Goal: Check status: Check status

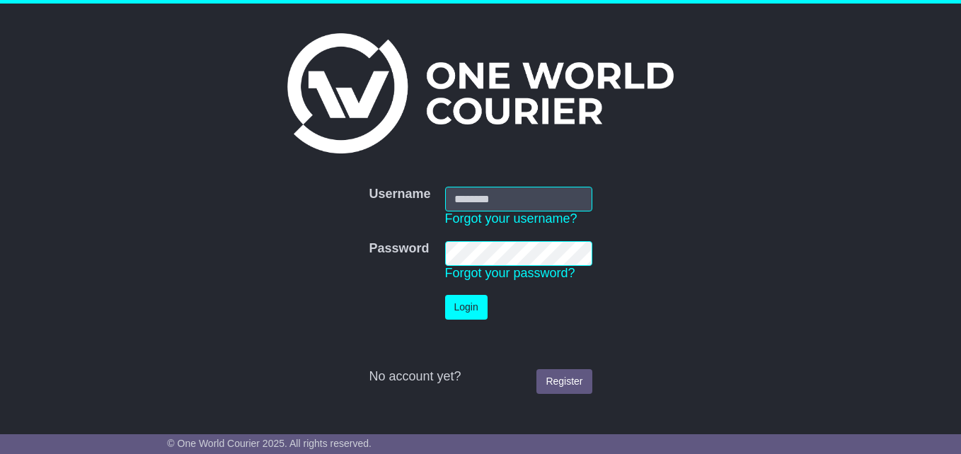
type input "***"
click at [459, 310] on button "Login" at bounding box center [466, 307] width 42 height 25
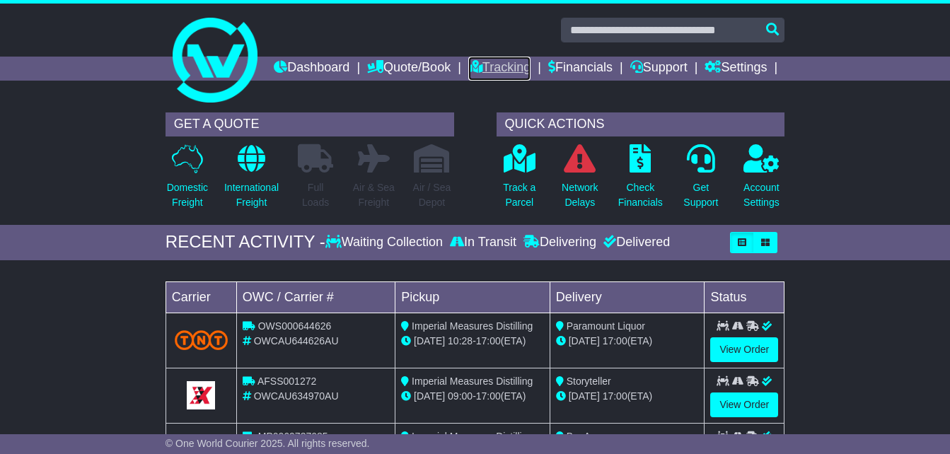
click at [530, 69] on link "Tracking" at bounding box center [499, 69] width 62 height 24
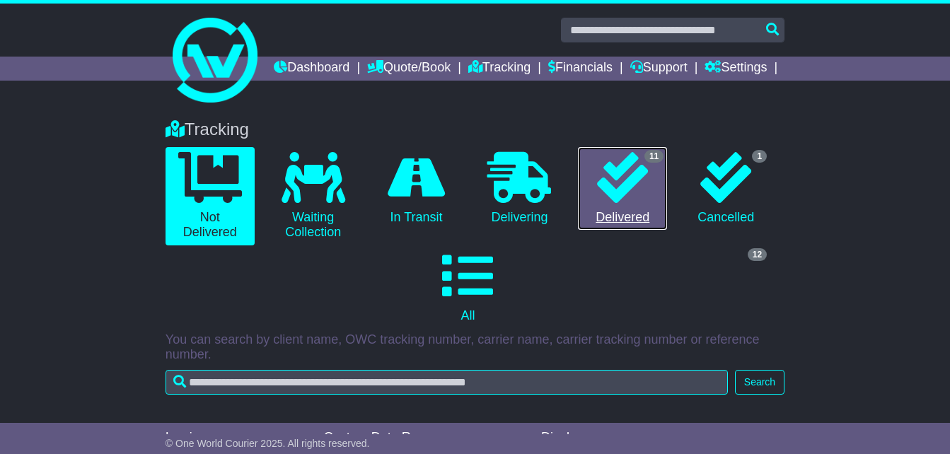
click at [648, 231] on link "11 Delivered" at bounding box center [622, 188] width 89 height 83
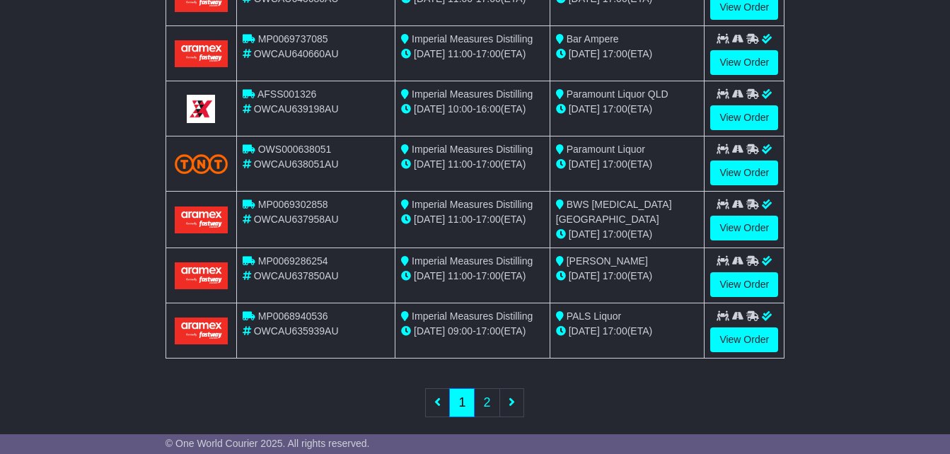
scroll to position [714, 0]
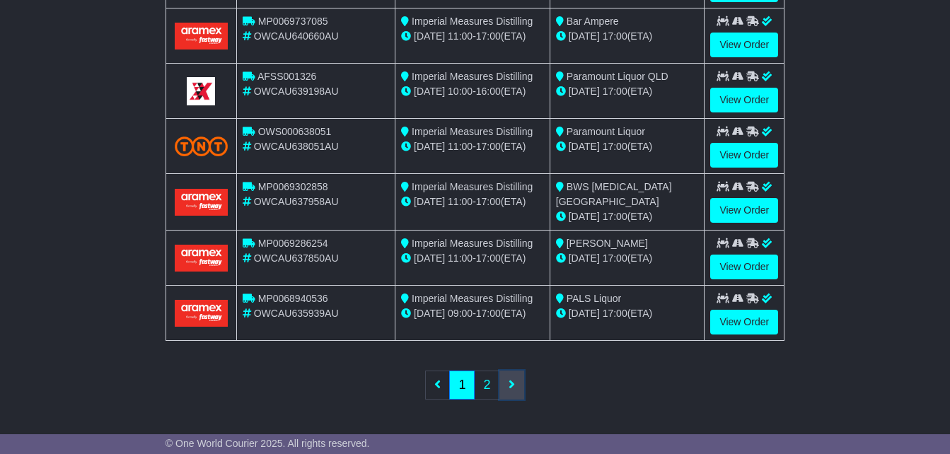
click at [513, 385] on icon at bounding box center [512, 384] width 6 height 13
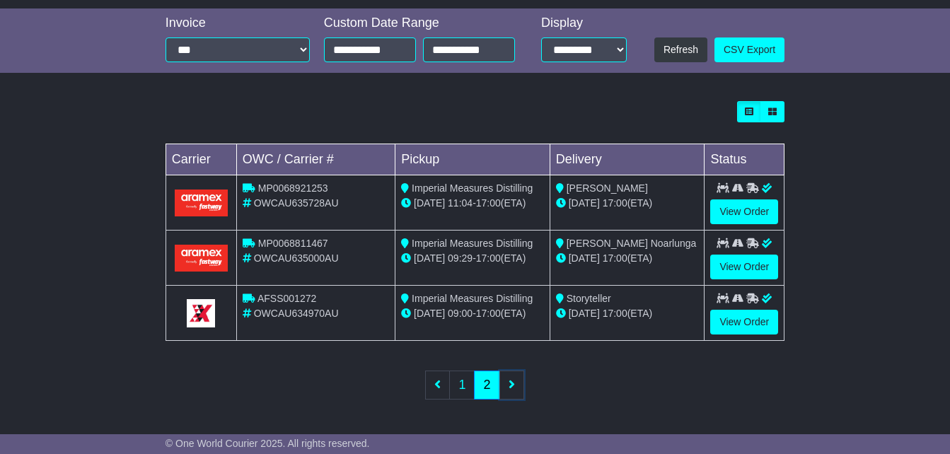
scroll to position [439, 0]
click at [731, 316] on link "View Order" at bounding box center [744, 322] width 68 height 25
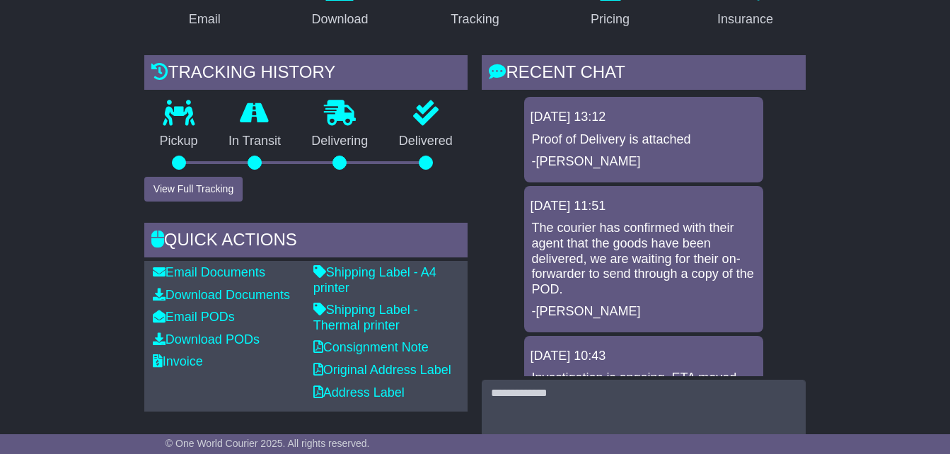
scroll to position [323, 0]
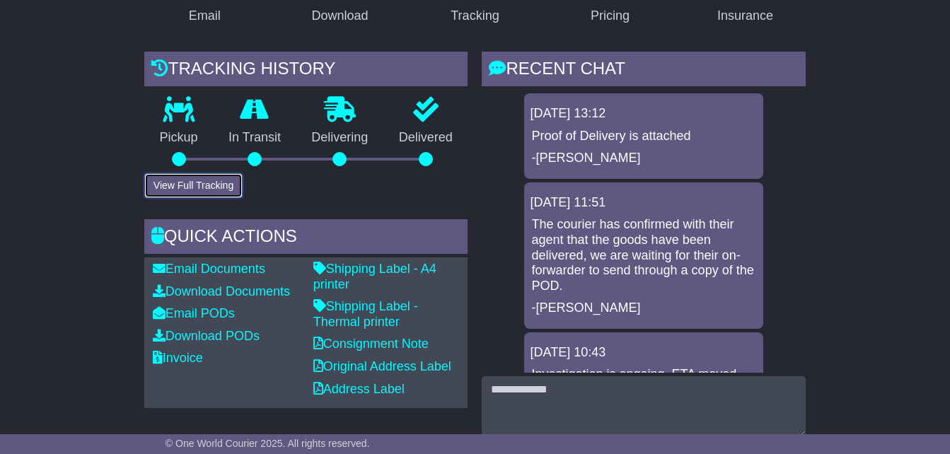
click at [195, 198] on button "View Full Tracking" at bounding box center [193, 185] width 98 height 25
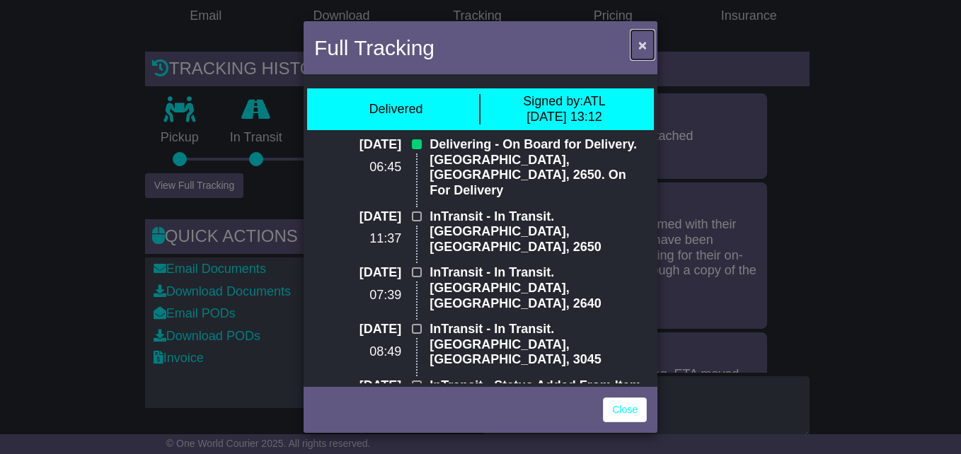
click at [642, 43] on span "×" at bounding box center [642, 45] width 8 height 16
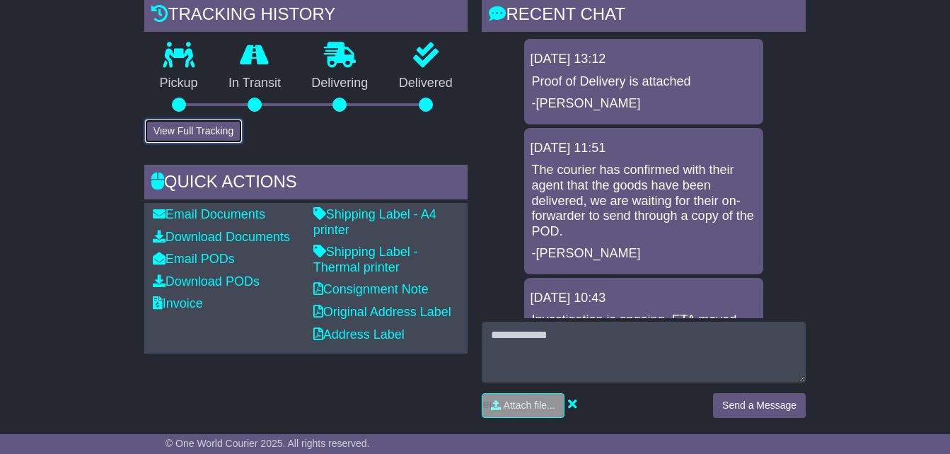
scroll to position [378, 0]
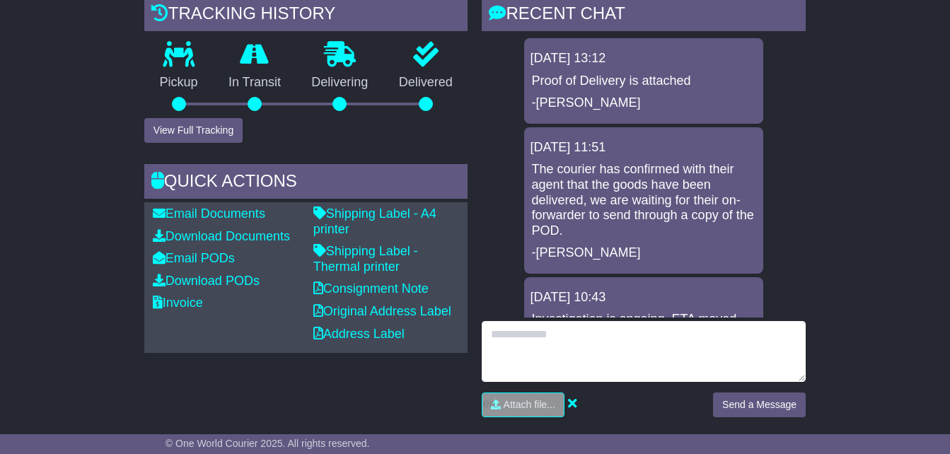
click at [598, 352] on textarea at bounding box center [644, 351] width 324 height 61
type textarea "**********"
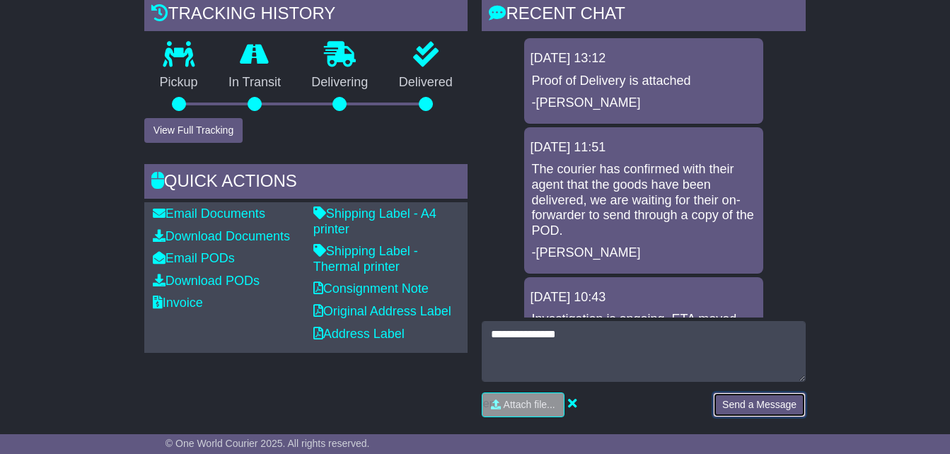
click at [770, 404] on button "Send a Message" at bounding box center [759, 405] width 93 height 25
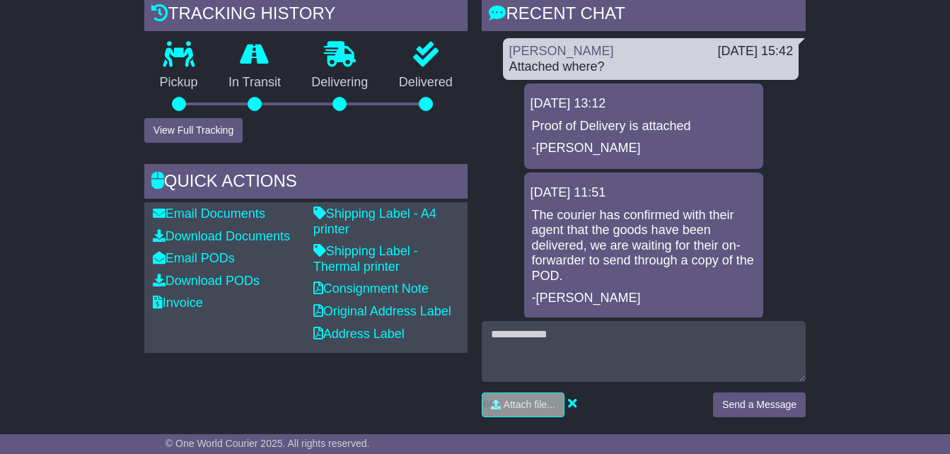
click at [579, 125] on div "10 Sep 2025 13:12 Proof of Delivery is attached -Irinn" at bounding box center [643, 126] width 239 height 86
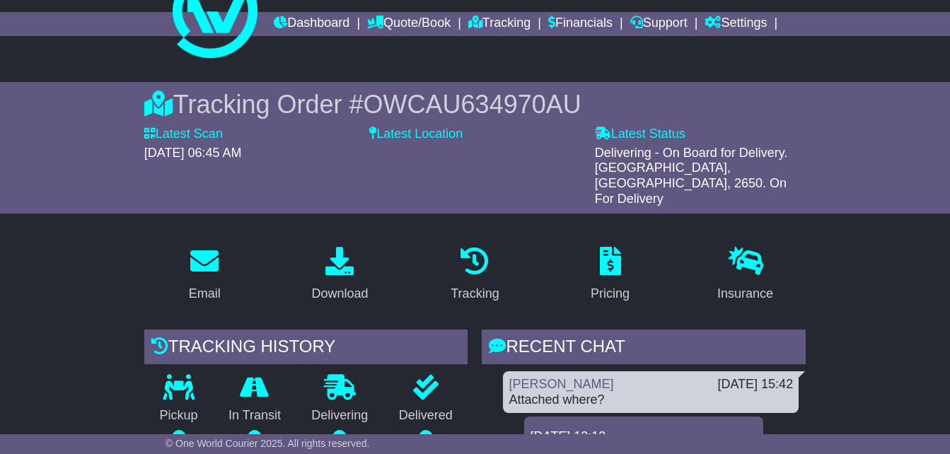
scroll to position [0, 0]
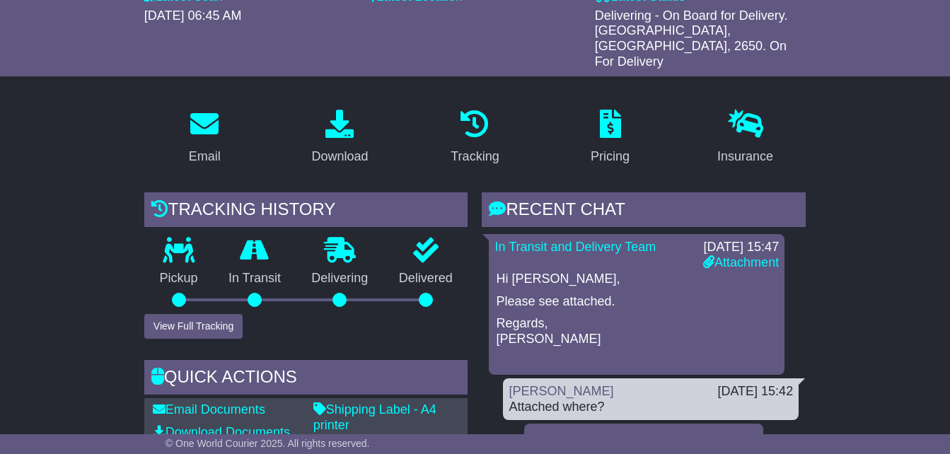
scroll to position [182, 0]
click at [741, 269] on link "Attachment" at bounding box center [741, 262] width 76 height 14
